Goal: Transaction & Acquisition: Book appointment/travel/reservation

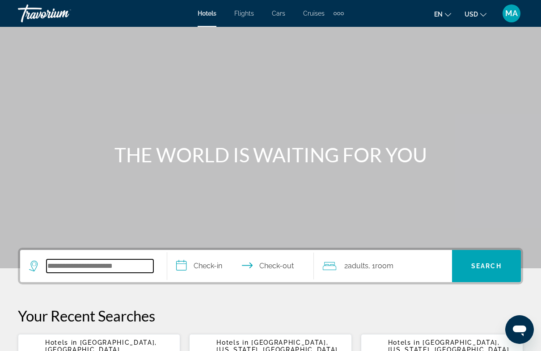
click at [114, 265] on input "Search hotel destination" at bounding box center [99, 265] width 107 height 13
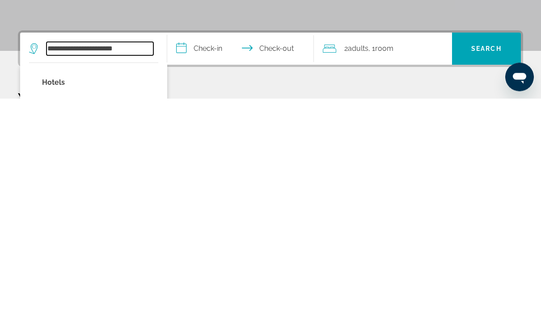
type input "**********"
click at [200, 250] on input "**********" at bounding box center [242, 267] width 151 height 35
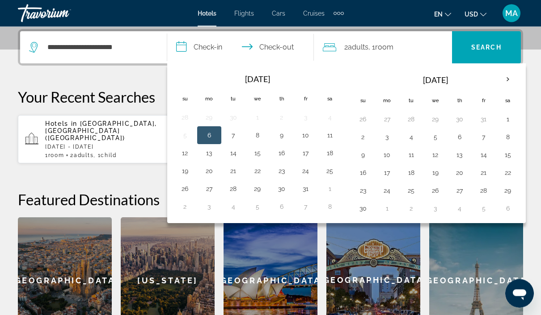
scroll to position [219, 0]
click at [486, 154] on button "14" at bounding box center [483, 155] width 14 height 13
click at [391, 191] on button "24" at bounding box center [387, 191] width 14 height 13
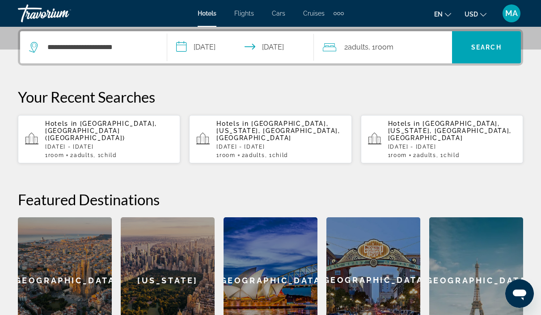
click at [281, 45] on input "**********" at bounding box center [242, 48] width 151 height 35
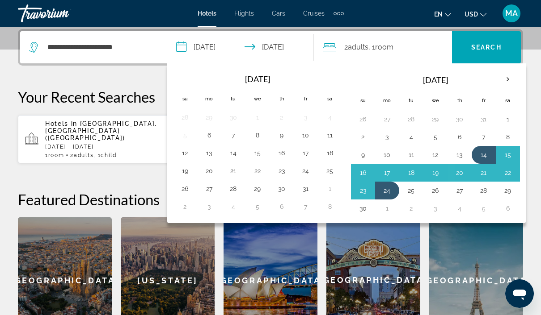
click at [363, 193] on button "23" at bounding box center [363, 191] width 14 height 13
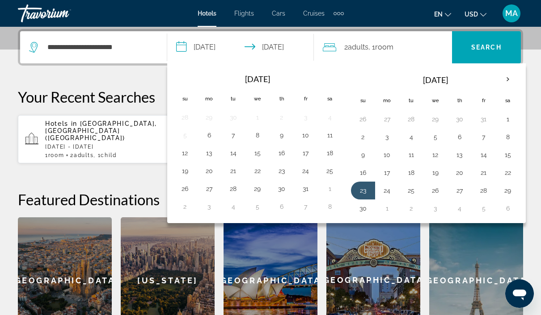
click at [479, 155] on button "14" at bounding box center [483, 155] width 14 height 13
type input "**********"
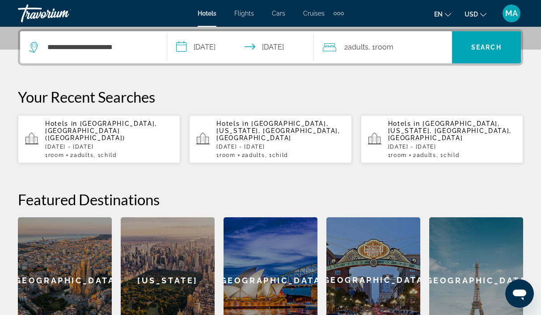
click at [404, 48] on div "2 Adult Adults , 1 Room rooms" at bounding box center [387, 47] width 129 height 13
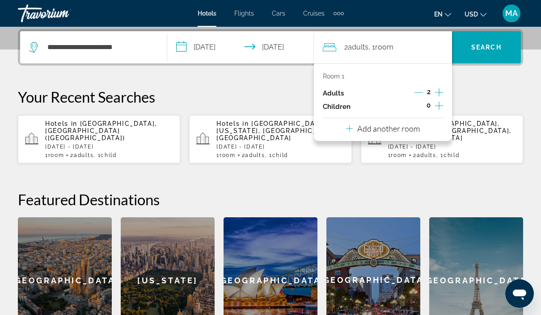
click at [439, 106] on icon "Increment children" at bounding box center [439, 106] width 8 height 11
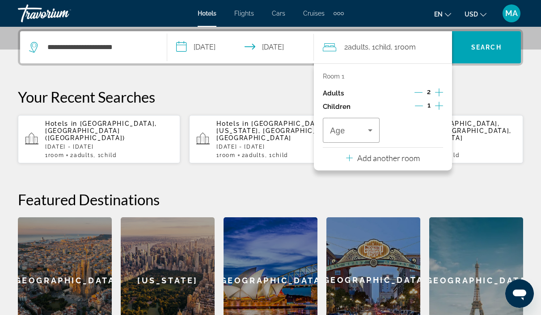
click at [373, 125] on icon "Travelers: 2 adults, 1 child" at bounding box center [370, 130] width 11 height 11
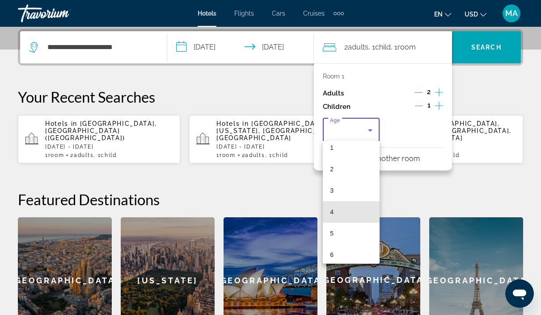
scroll to position [69, 0]
click at [343, 256] on mat-option "8" at bounding box center [351, 258] width 57 height 21
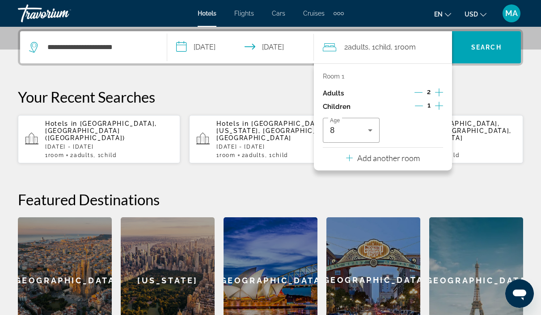
click at [496, 49] on span "Search" at bounding box center [486, 47] width 30 height 7
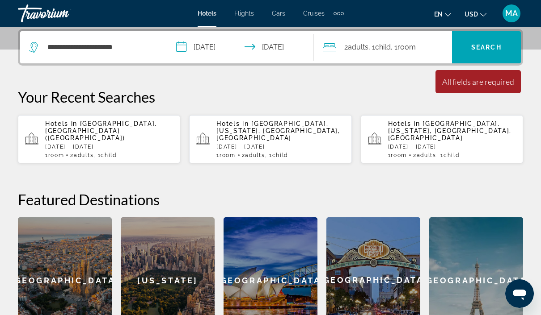
click at [78, 144] on p "[DATE] - [DATE]" at bounding box center [109, 147] width 128 height 6
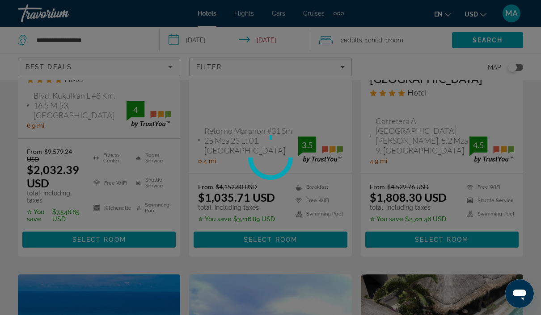
scroll to position [37, 0]
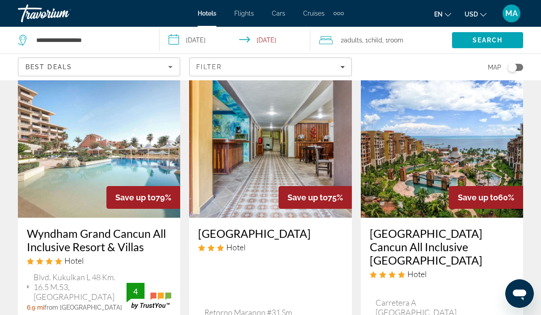
click at [278, 71] on span "Filters" at bounding box center [269, 66] width 161 height 21
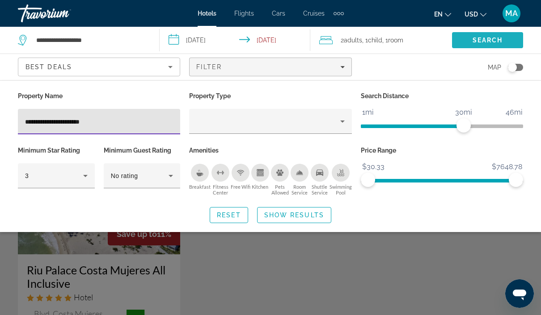
type input "**********"
click at [473, 44] on span "Search" at bounding box center [487, 39] width 71 height 21
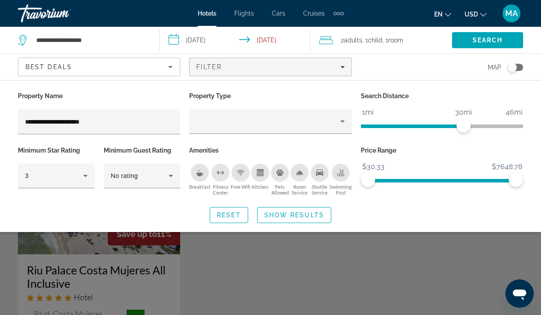
click at [311, 212] on span "Show Results" at bounding box center [294, 215] width 60 height 7
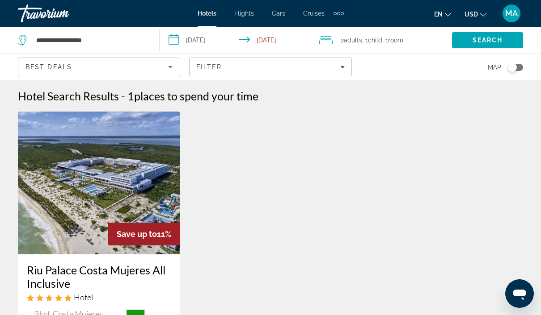
click at [137, 191] on img "Main content" at bounding box center [99, 183] width 162 height 143
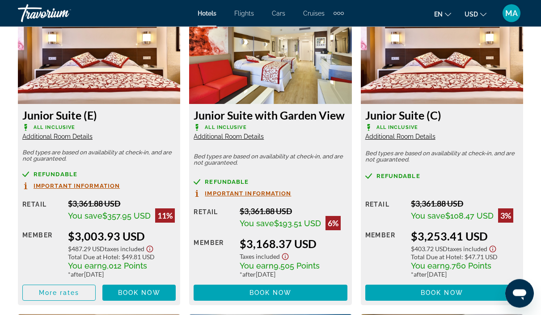
scroll to position [1429, 0]
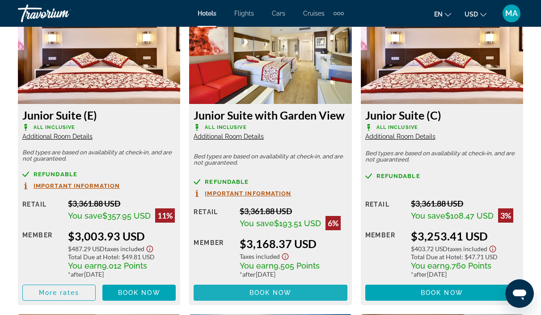
click at [277, 294] on span "Book now" at bounding box center [270, 293] width 42 height 7
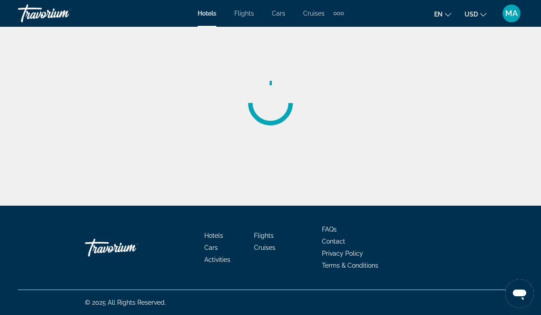
scroll to position [37, 0]
